Goal: Transaction & Acquisition: Purchase product/service

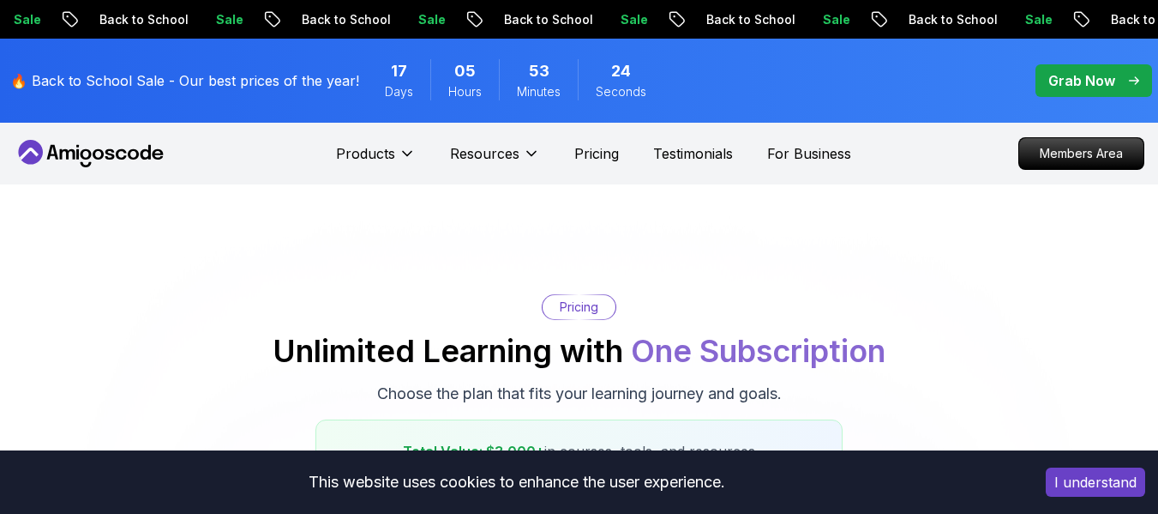
click at [869, 23] on p "Back to School" at bounding box center [927, 19] width 117 height 17
